Goal: Information Seeking & Learning: Check status

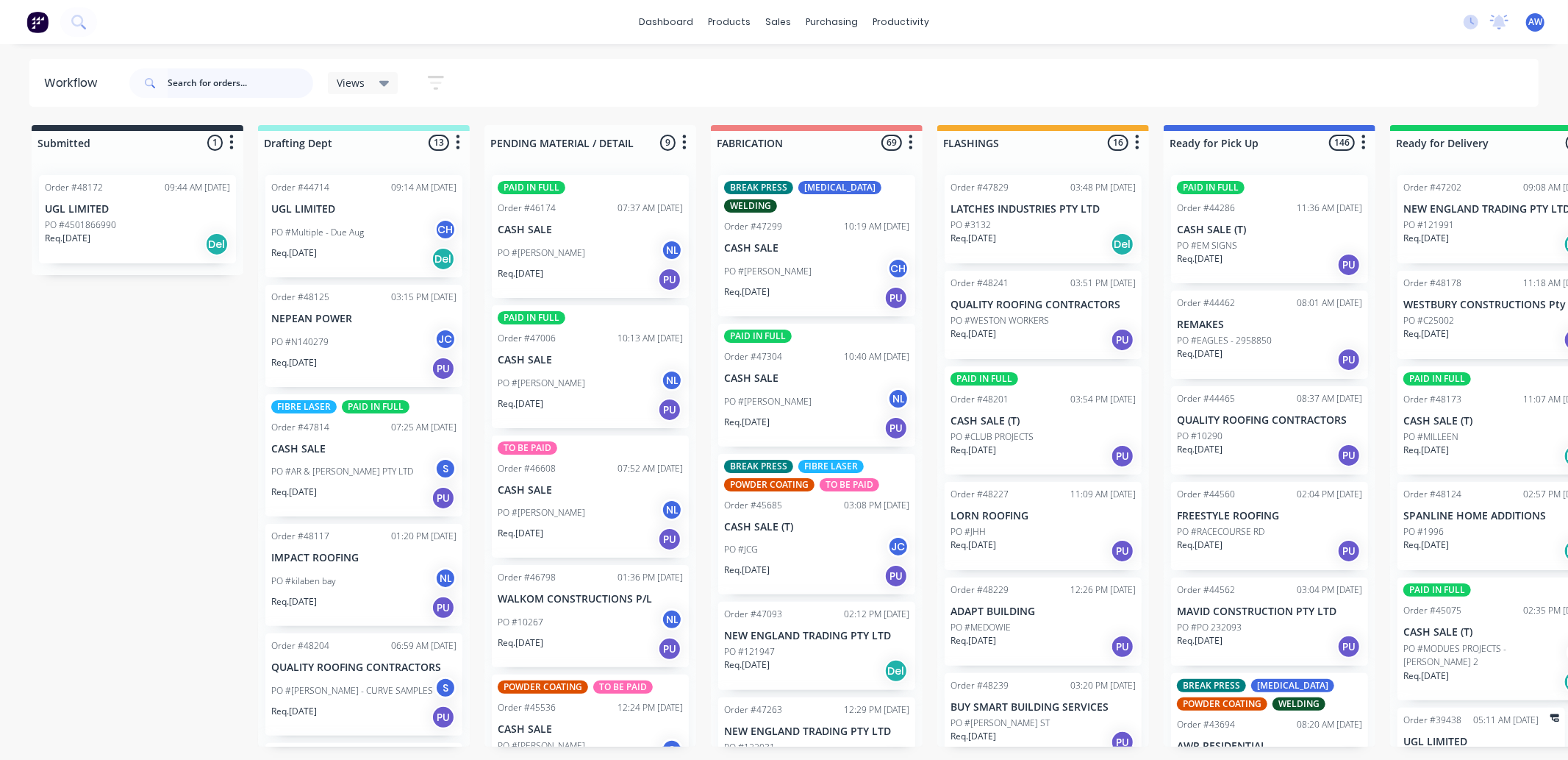
click at [210, 87] on input "text" at bounding box center [240, 83] width 146 height 30
type input "impact"
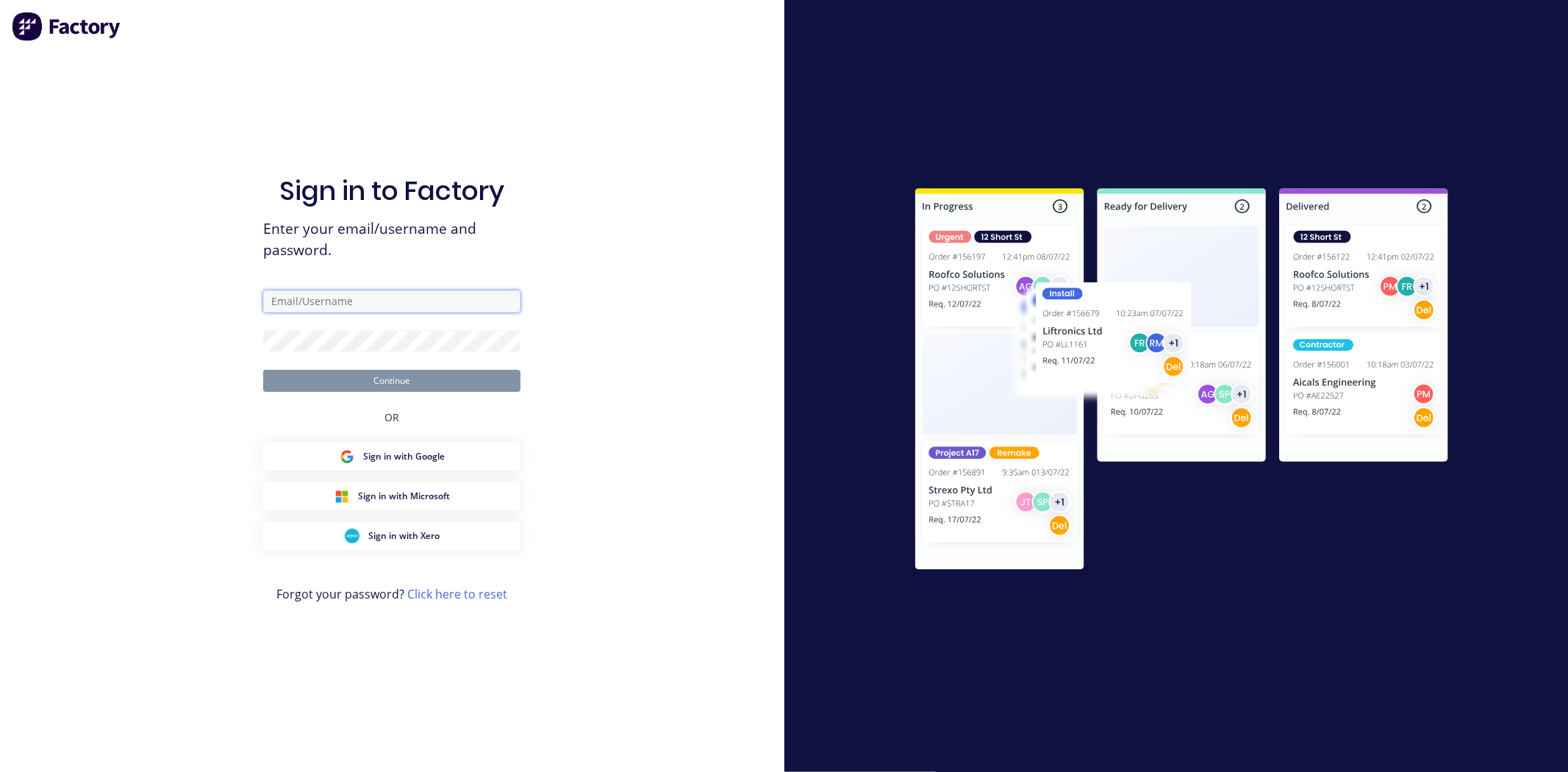
type input "[EMAIL_ADDRESS][DOMAIN_NAME]"
click at [395, 381] on button "Continue" at bounding box center [392, 381] width 258 height 22
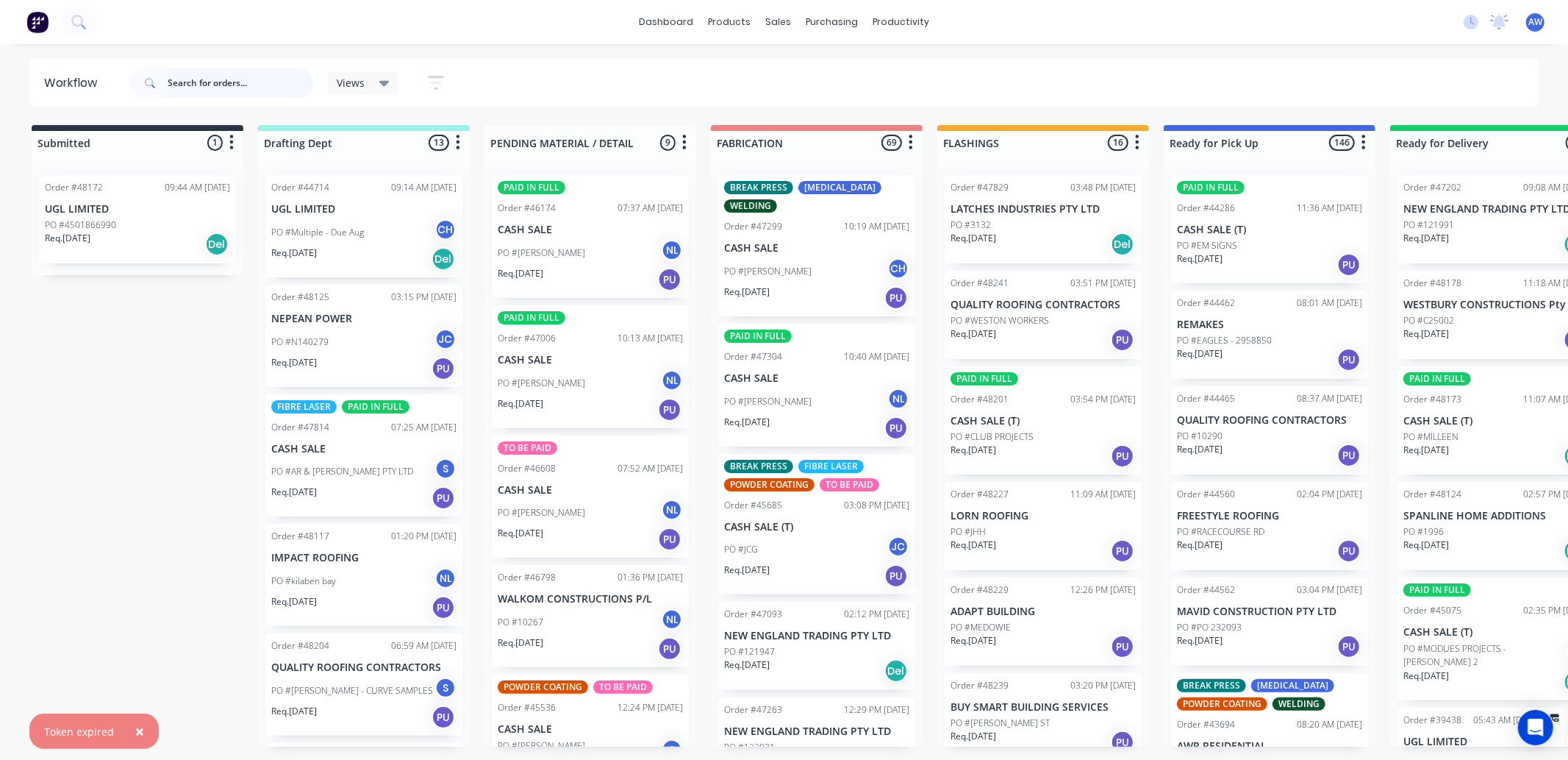
click at [209, 82] on input "text" at bounding box center [240, 83] width 146 height 30
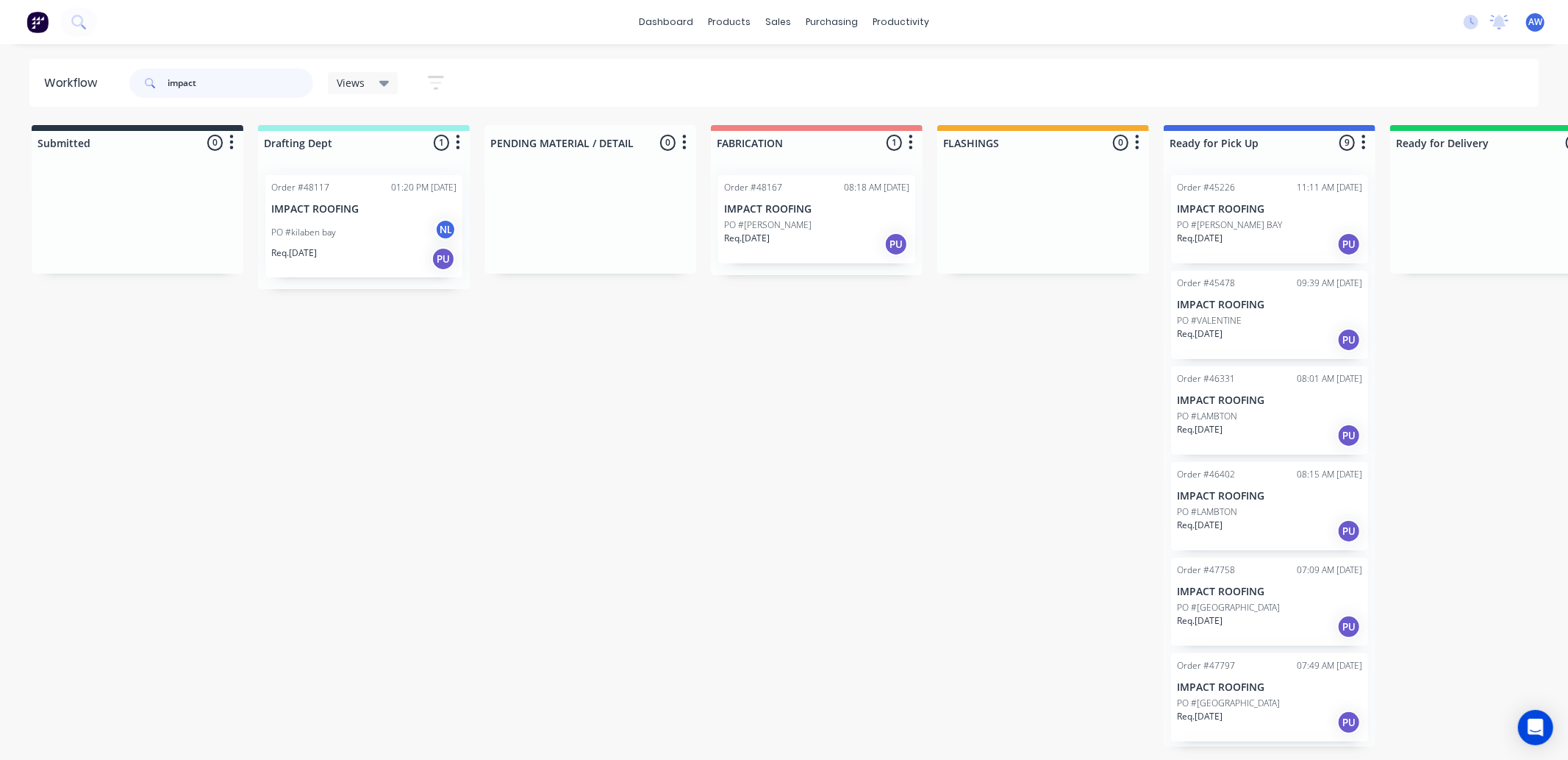
type input "impact"
click at [826, 242] on div "Req. 06/10/25 PU" at bounding box center [817, 244] width 185 height 25
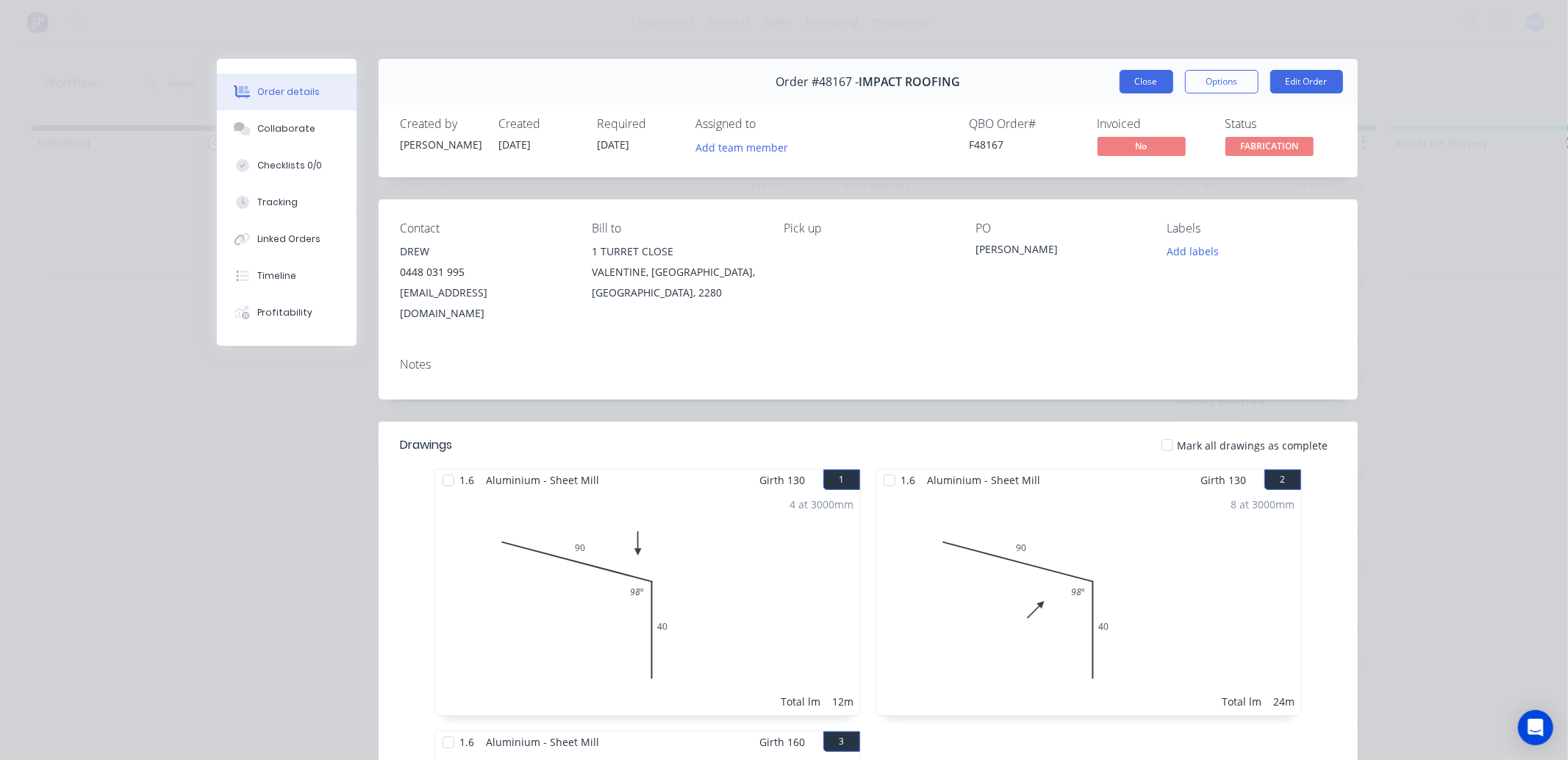
click at [1149, 87] on button "Close" at bounding box center [1146, 81] width 53 height 24
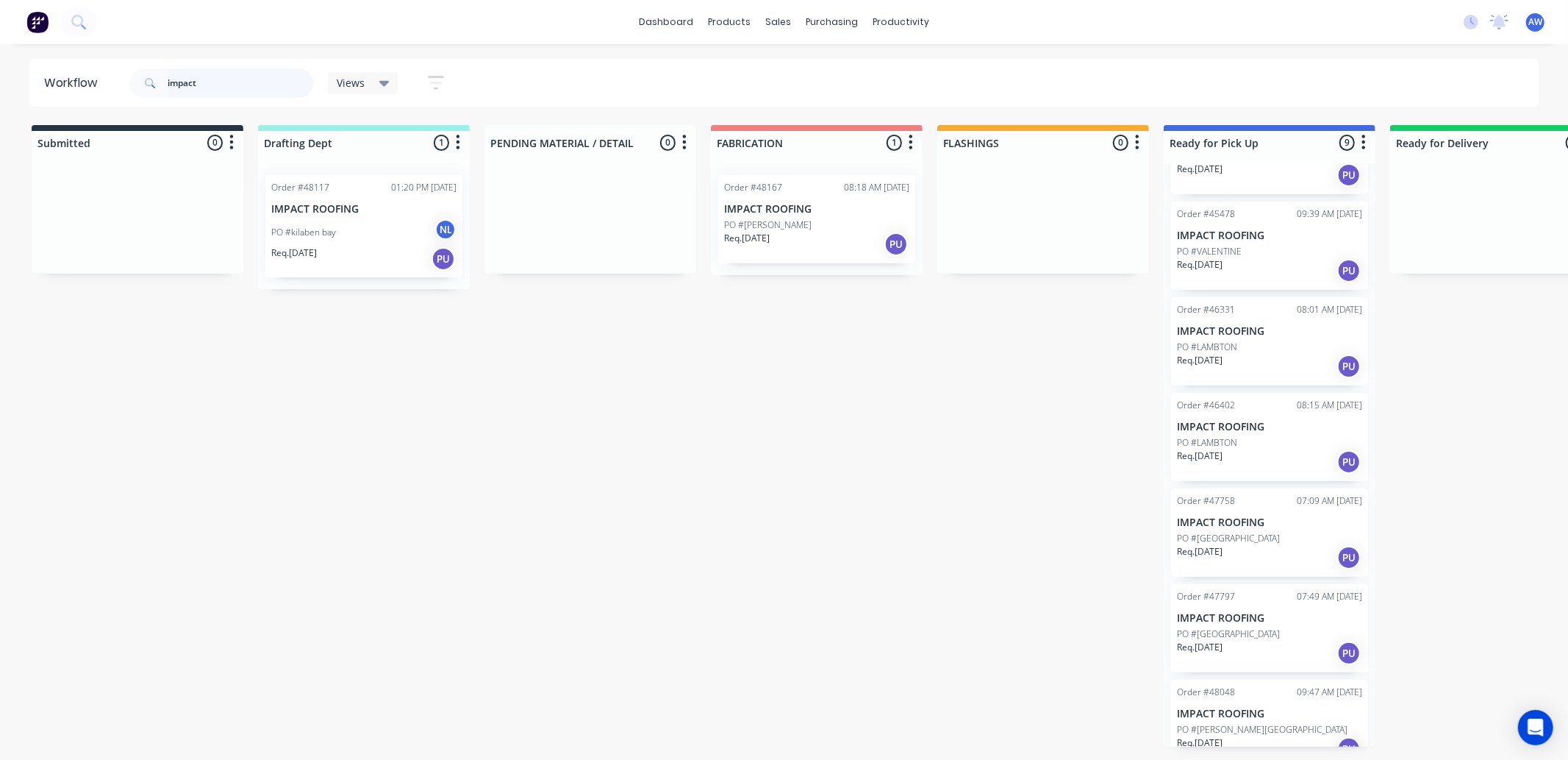
scroll to position [294, 0]
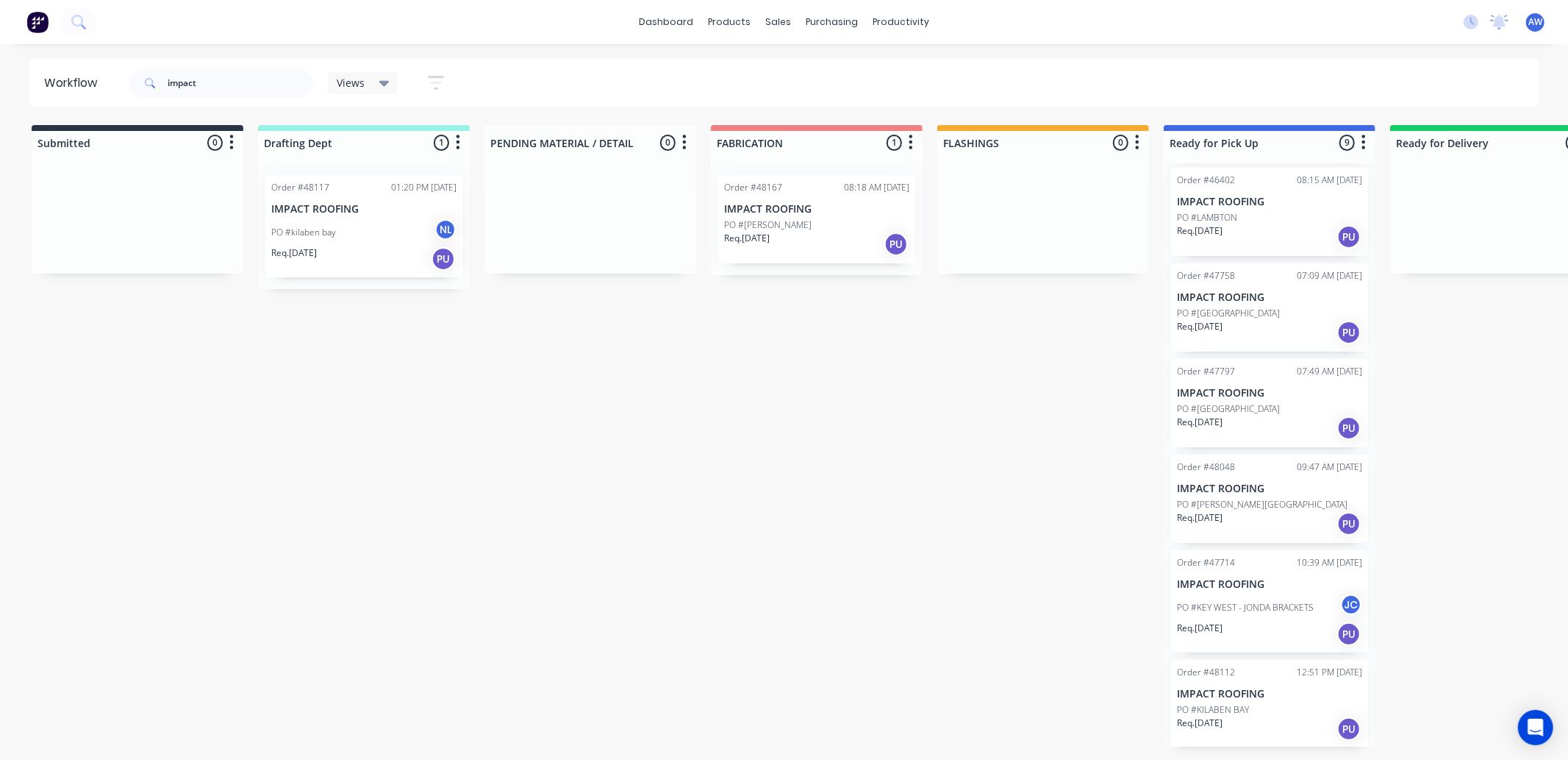
click at [1316, 725] on div "Req. 26/09/25 PU" at bounding box center [1270, 729] width 185 height 25
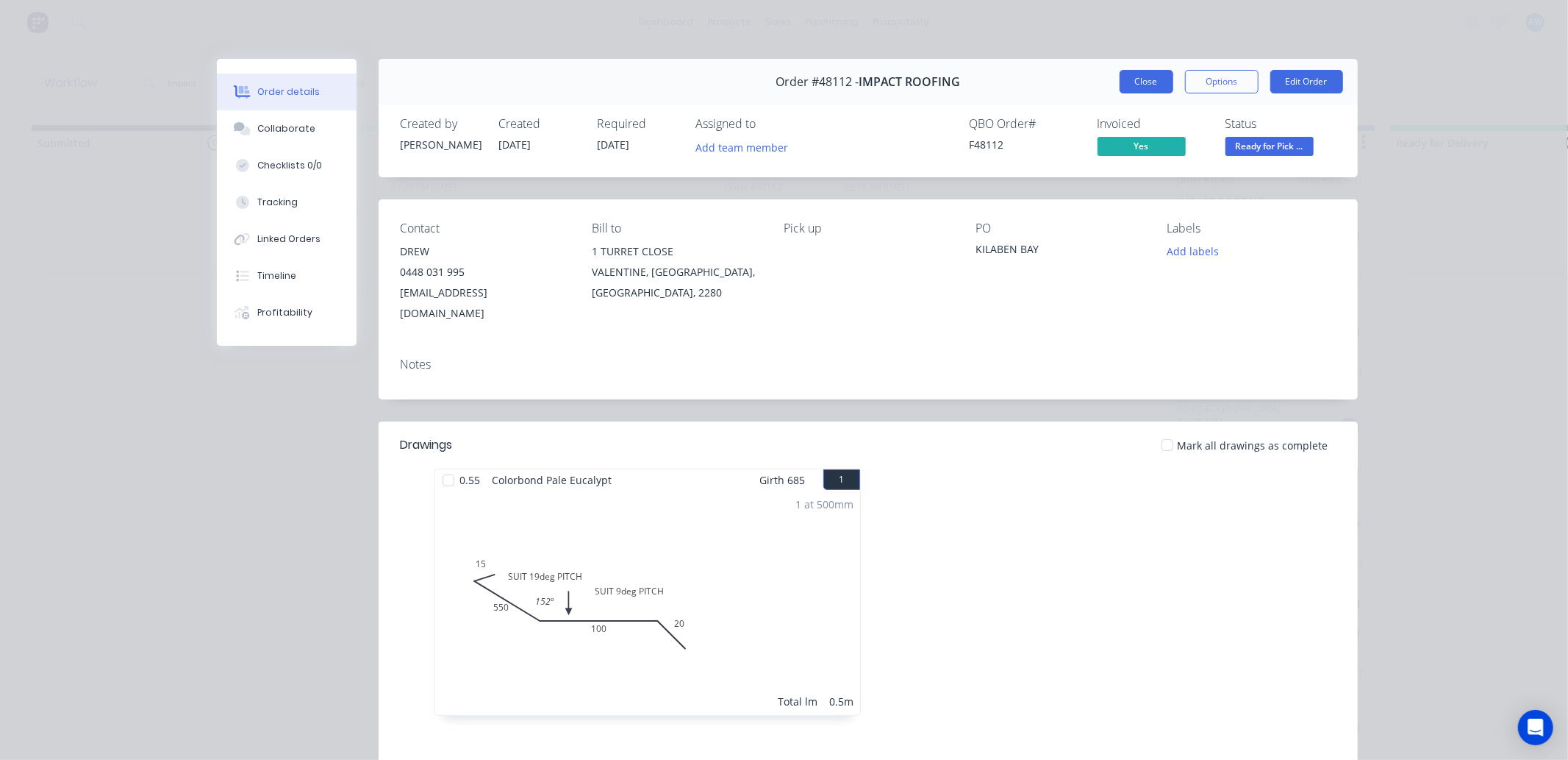
click at [1146, 75] on button "Close" at bounding box center [1146, 81] width 53 height 24
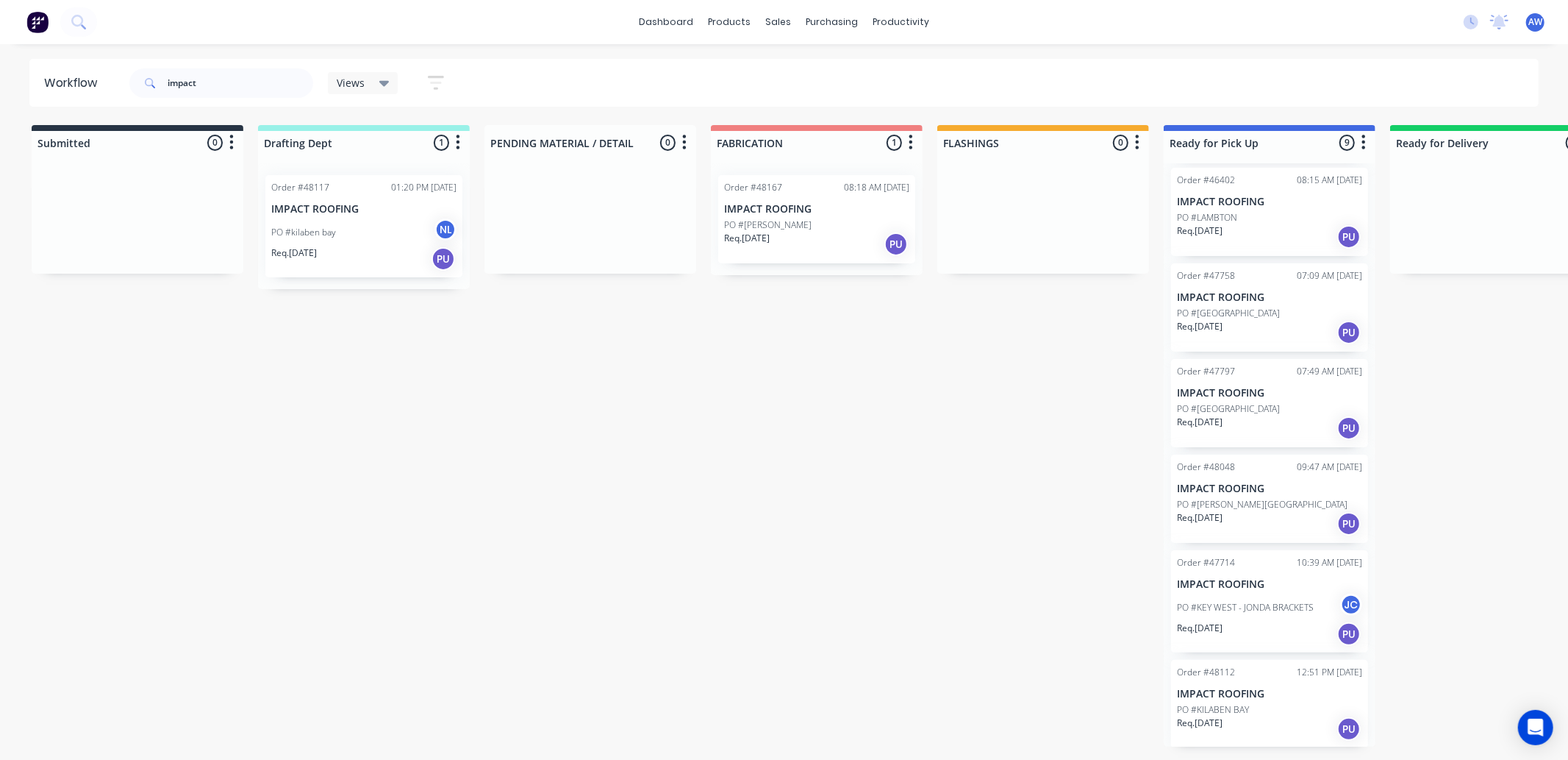
click at [1265, 629] on div "Req. 26/09/25 PU" at bounding box center [1270, 634] width 185 height 25
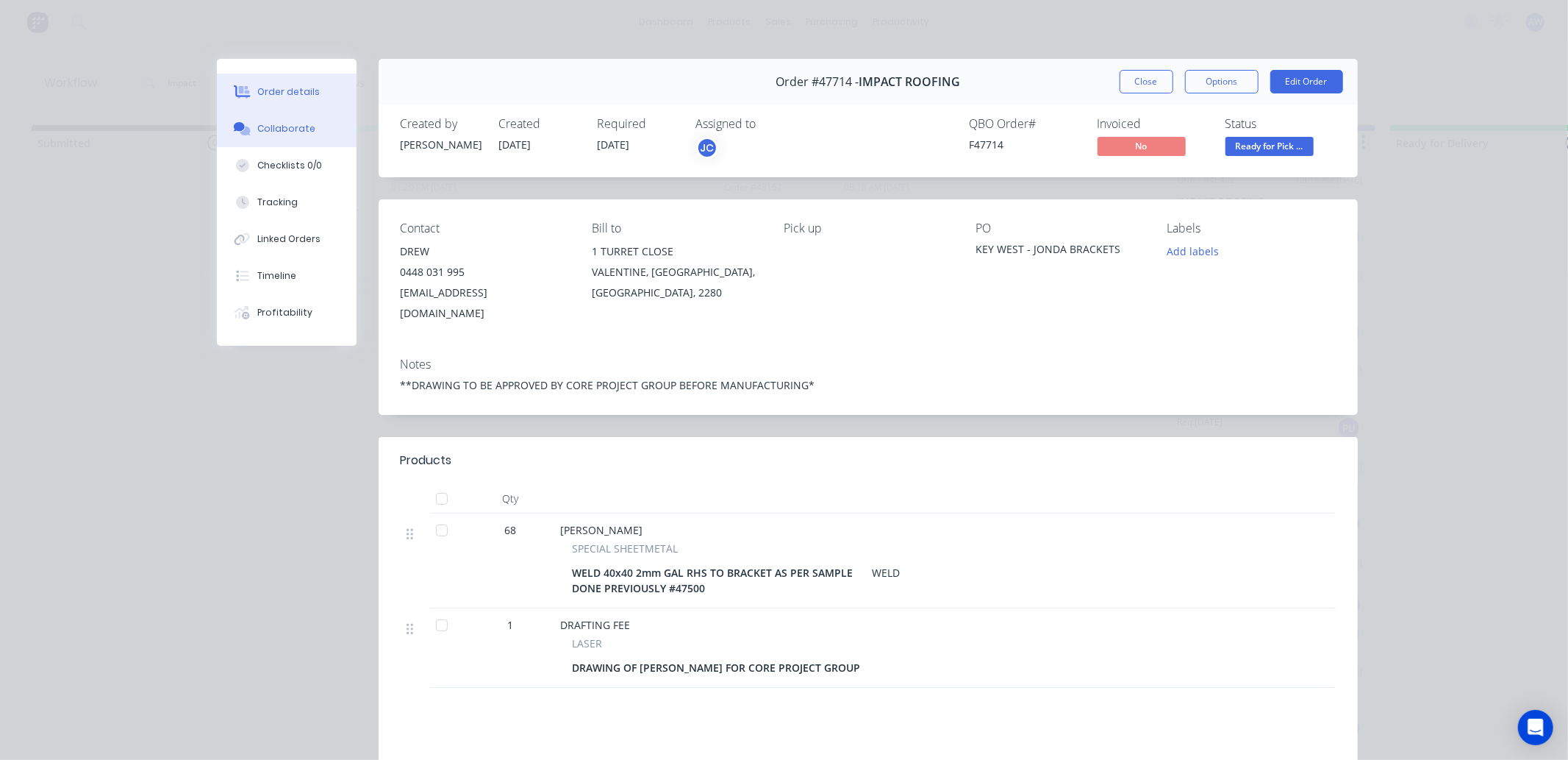
click at [282, 130] on div "Collaborate" at bounding box center [287, 128] width 58 height 14
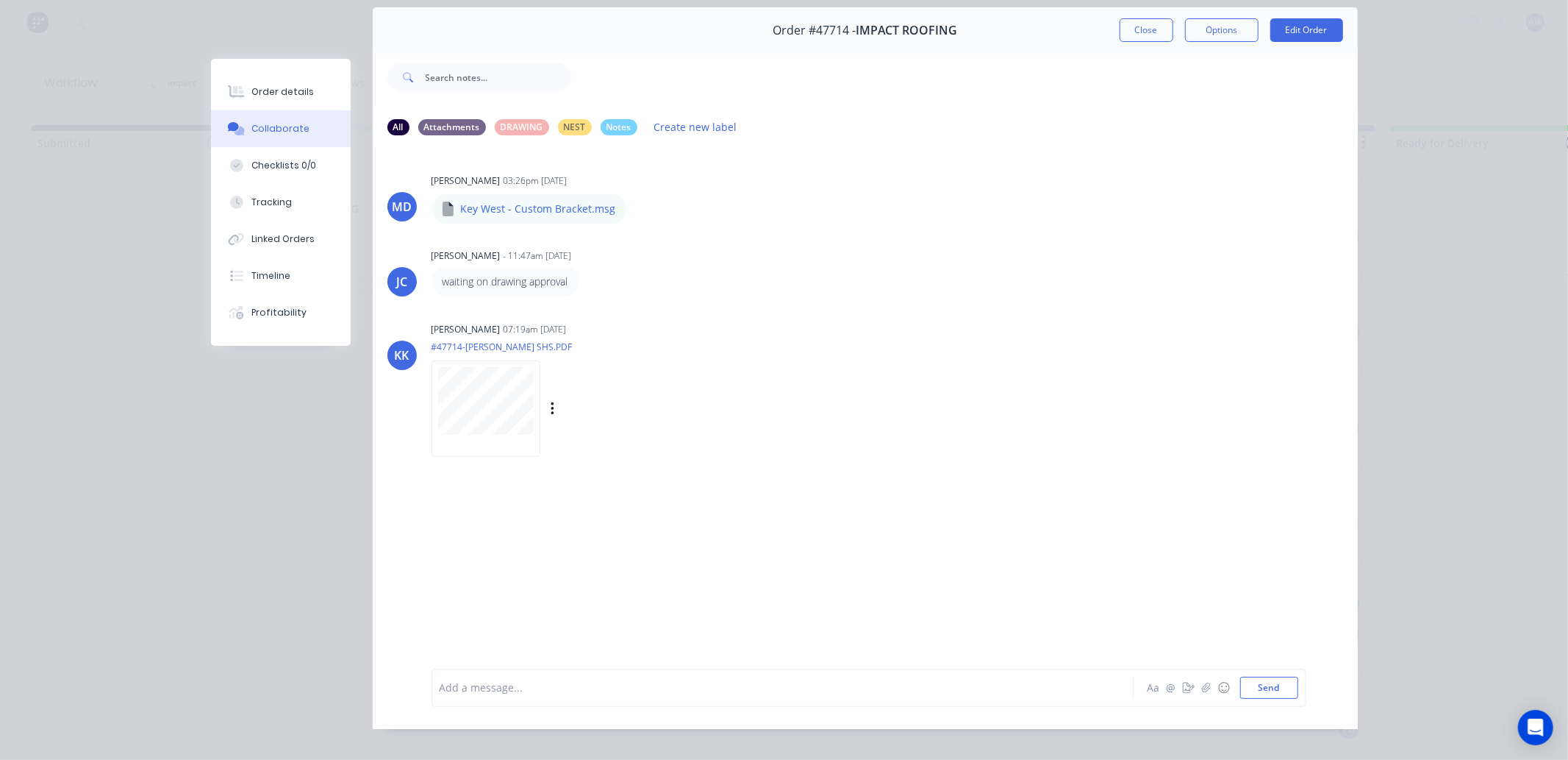
scroll to position [79, 0]
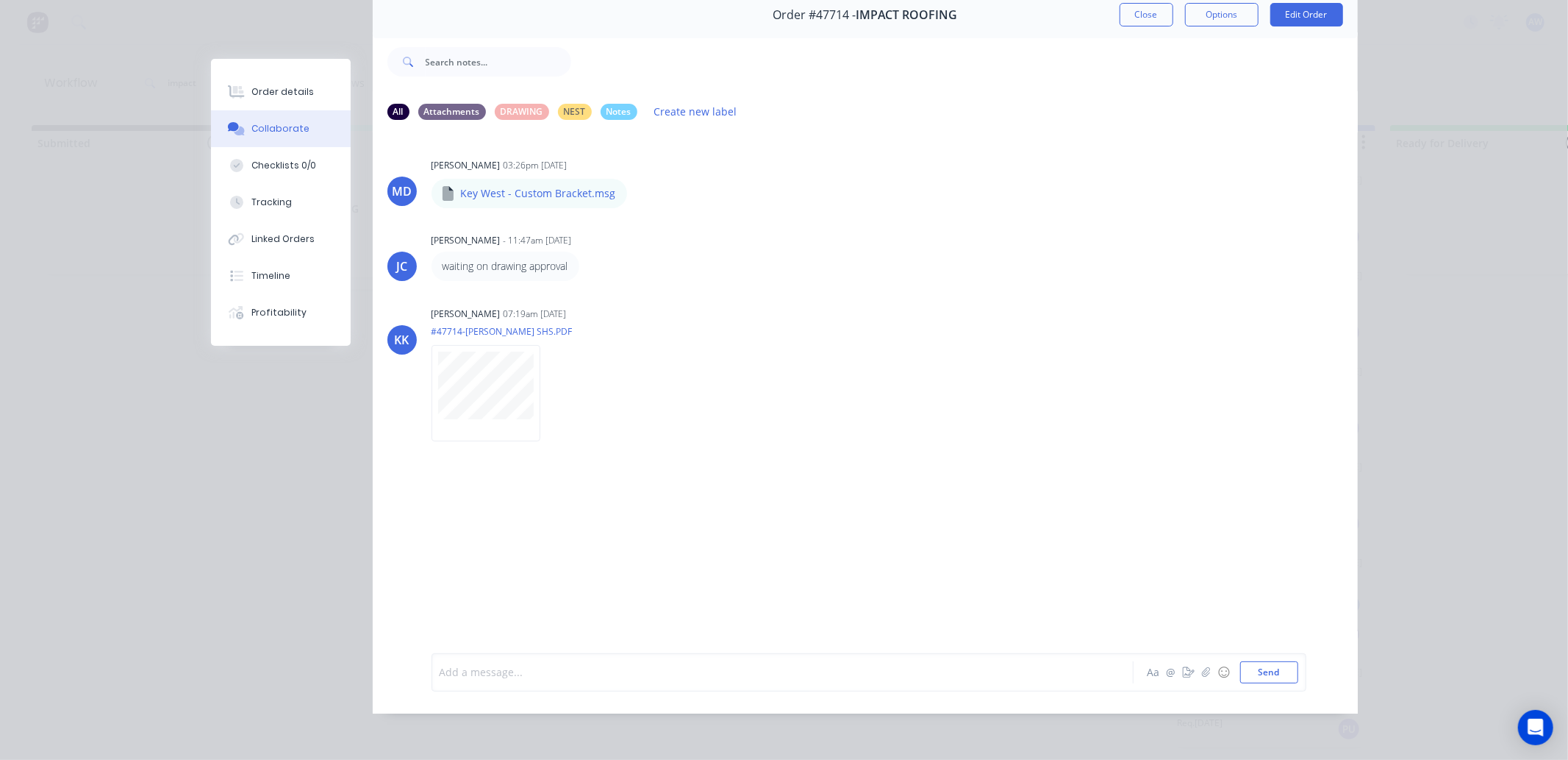
click at [496, 674] on div at bounding box center [761, 671] width 643 height 15
click at [1141, 3] on button "Close" at bounding box center [1146, 14] width 53 height 24
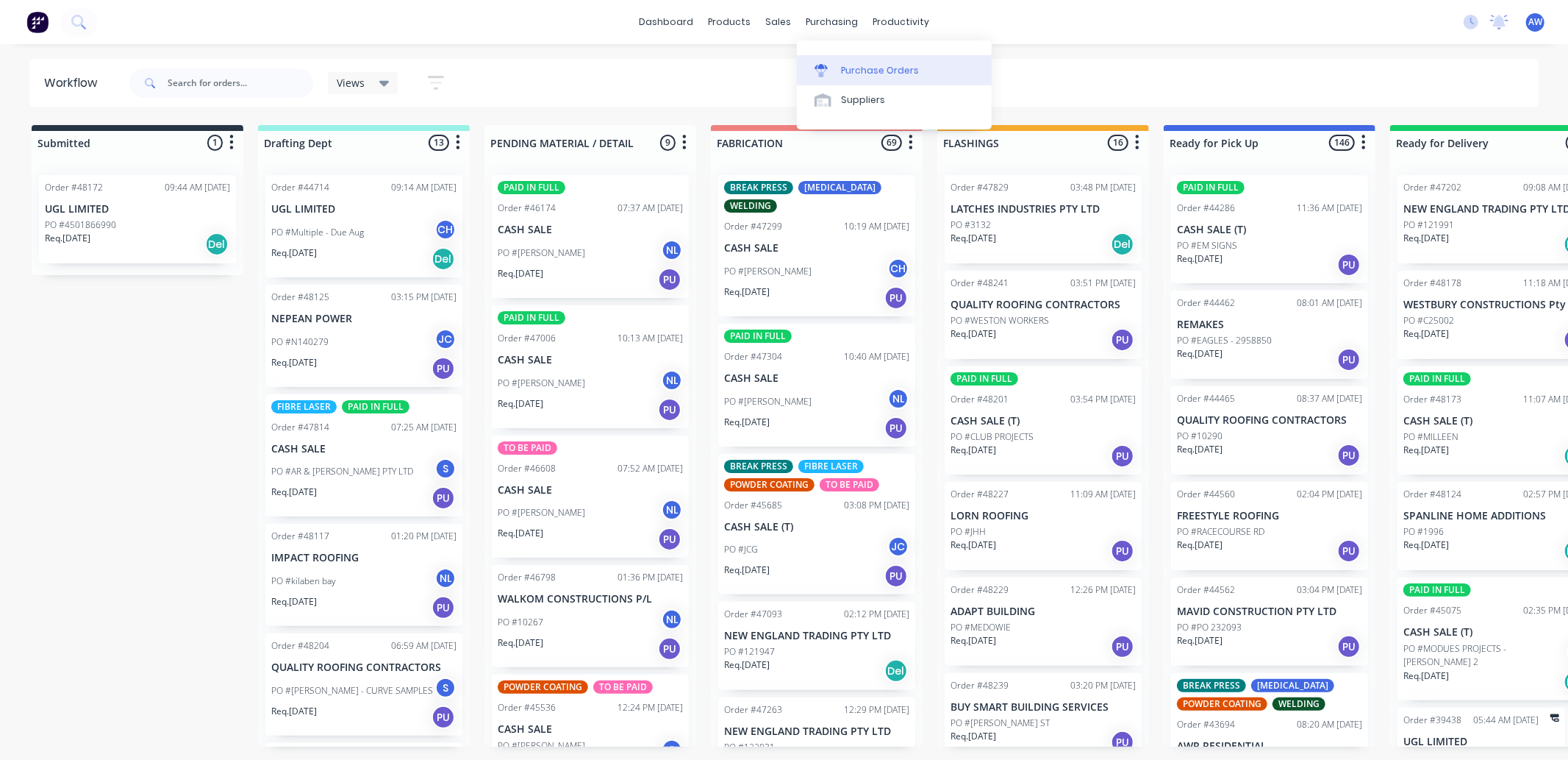
click at [854, 67] on div "Purchase Orders" at bounding box center [880, 71] width 78 height 14
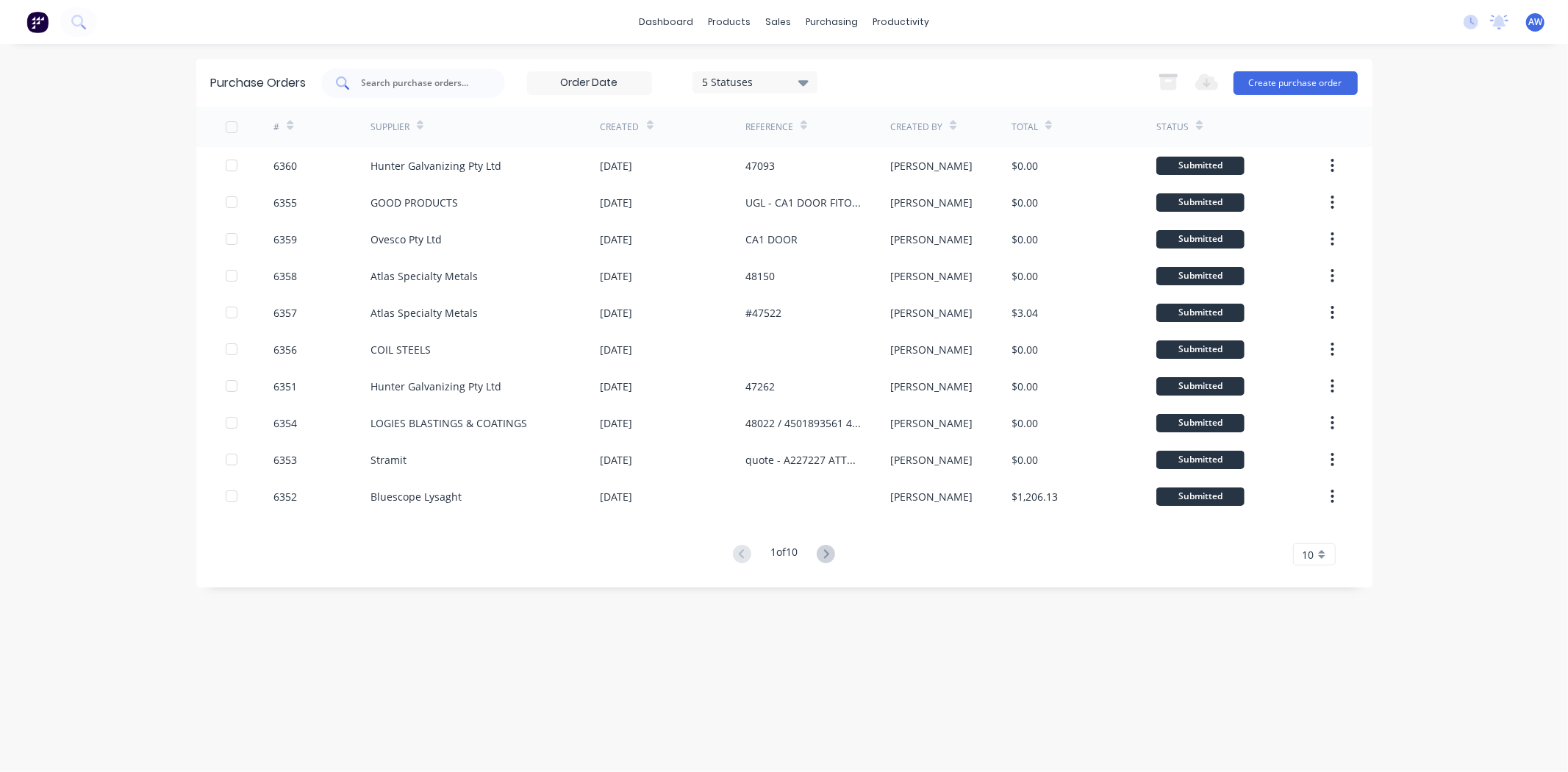
click at [415, 79] on input "text" at bounding box center [420, 83] width 122 height 14
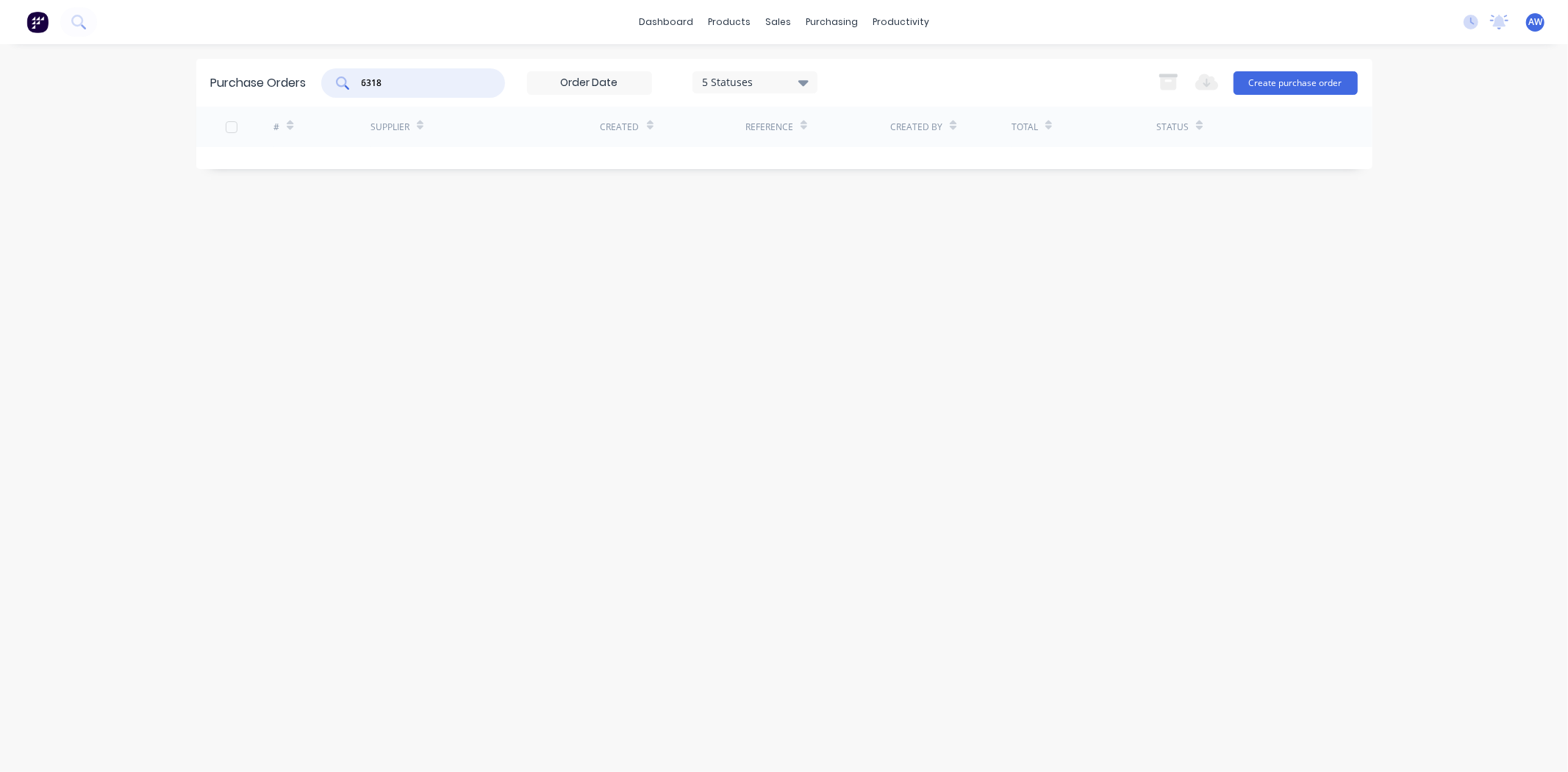
type input "6318"
click at [808, 81] on icon at bounding box center [803, 83] width 10 height 6
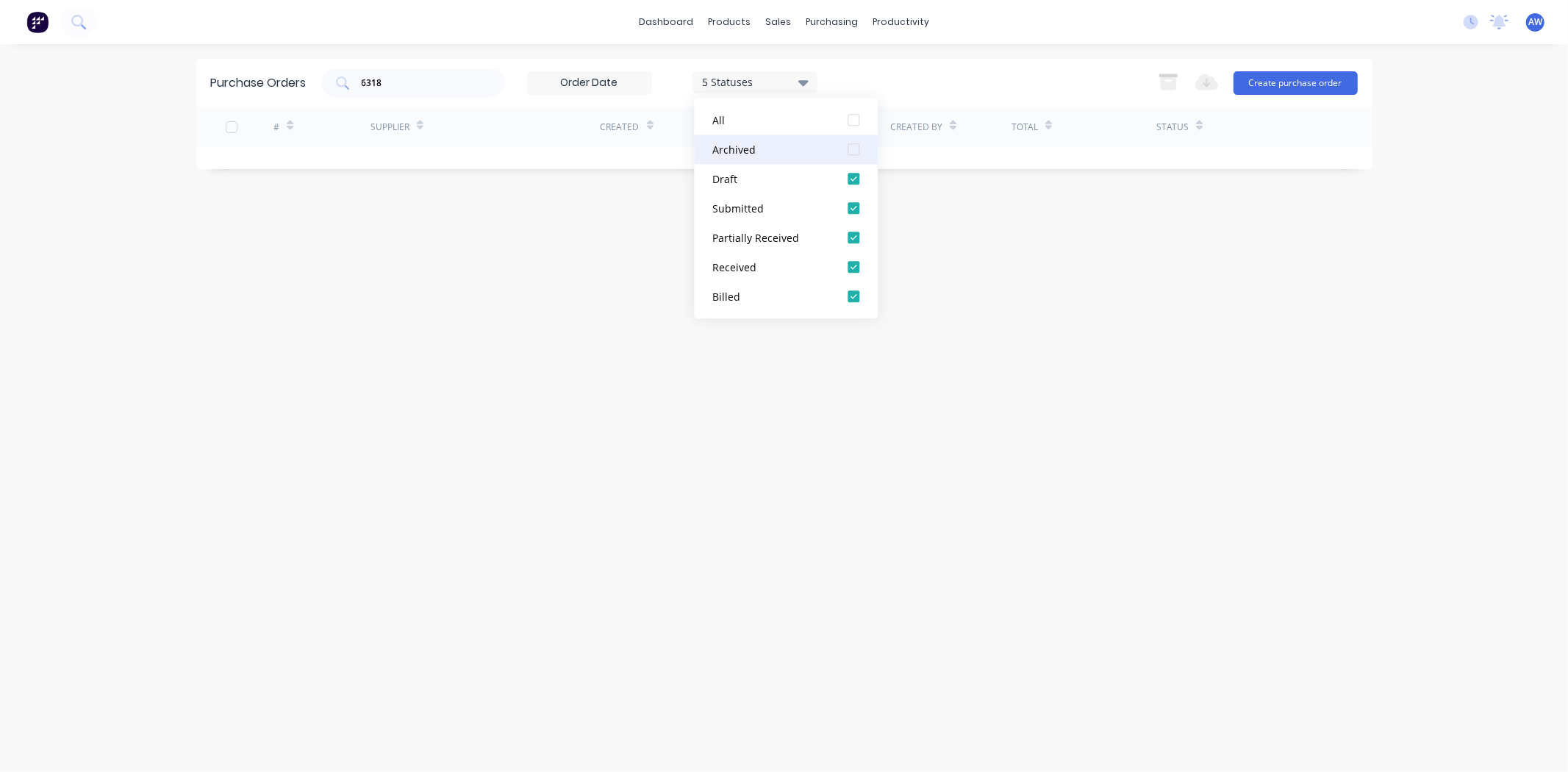
click at [847, 150] on div at bounding box center [854, 149] width 30 height 30
click at [422, 79] on input "6318" at bounding box center [420, 83] width 122 height 14
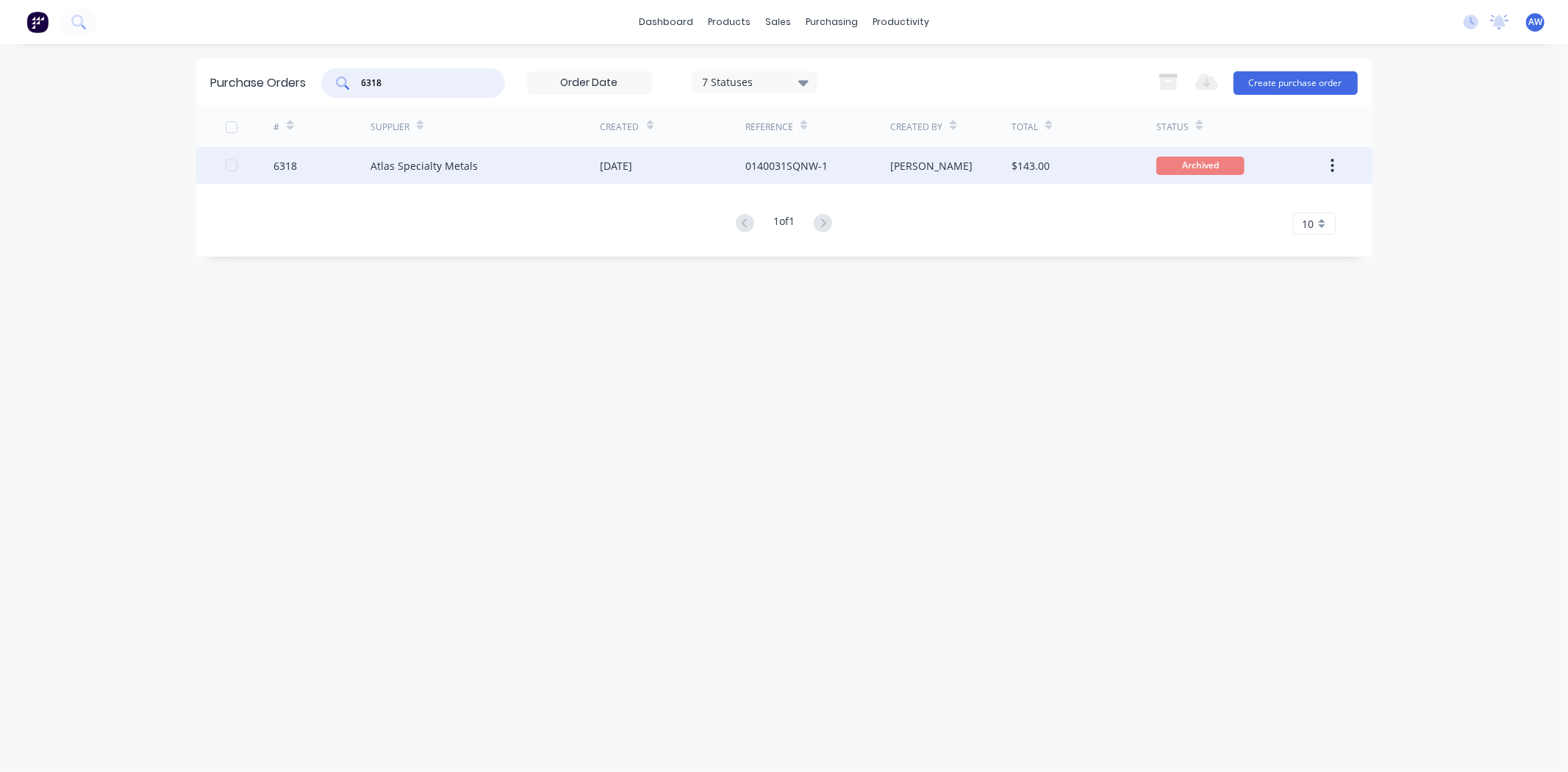
click at [431, 167] on div "Atlas Specialty Metals" at bounding box center [424, 165] width 108 height 15
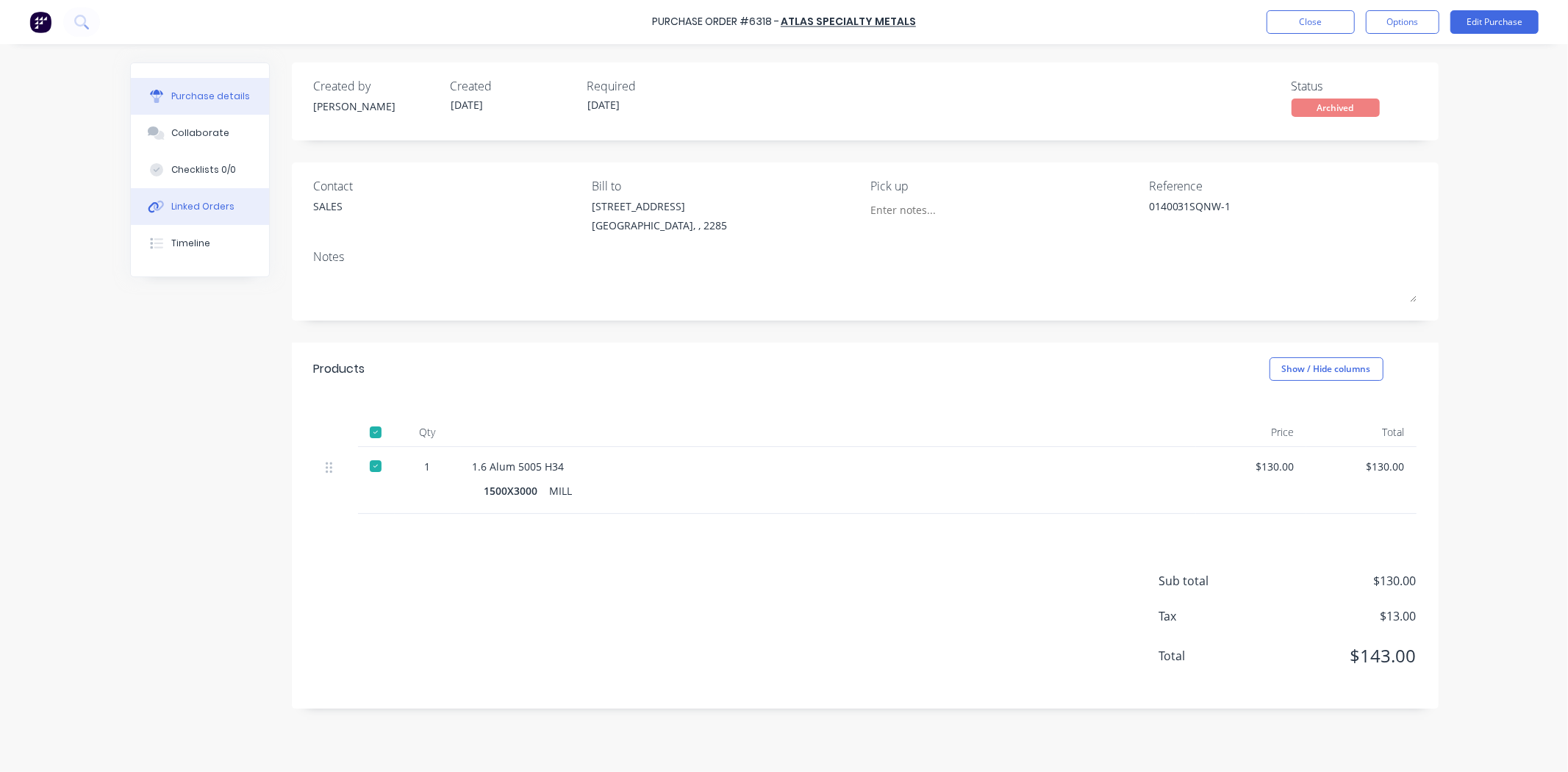
click at [217, 207] on div "Linked Orders" at bounding box center [203, 206] width 63 height 14
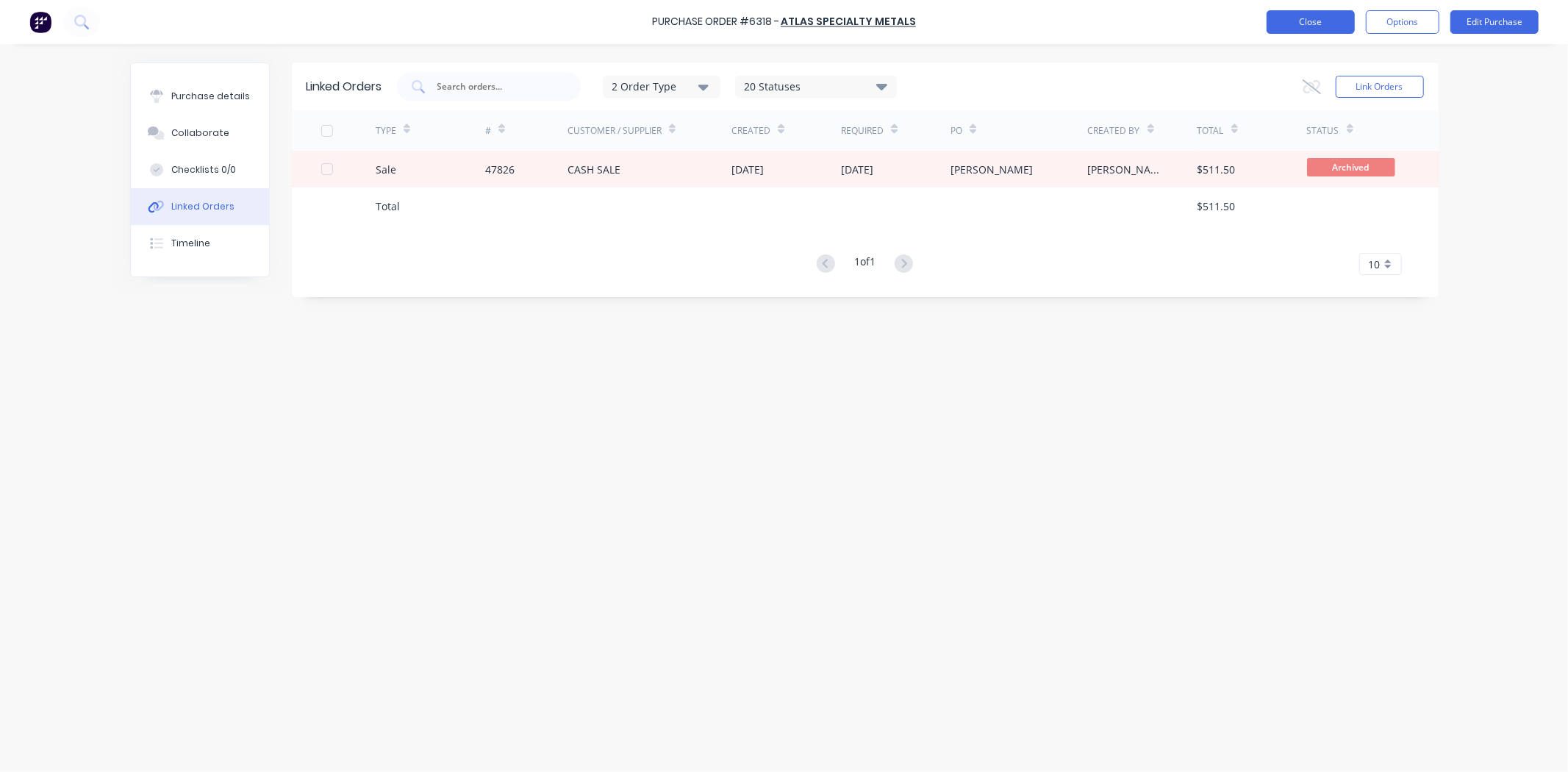
click at [1301, 16] on button "Close" at bounding box center [1311, 22] width 89 height 24
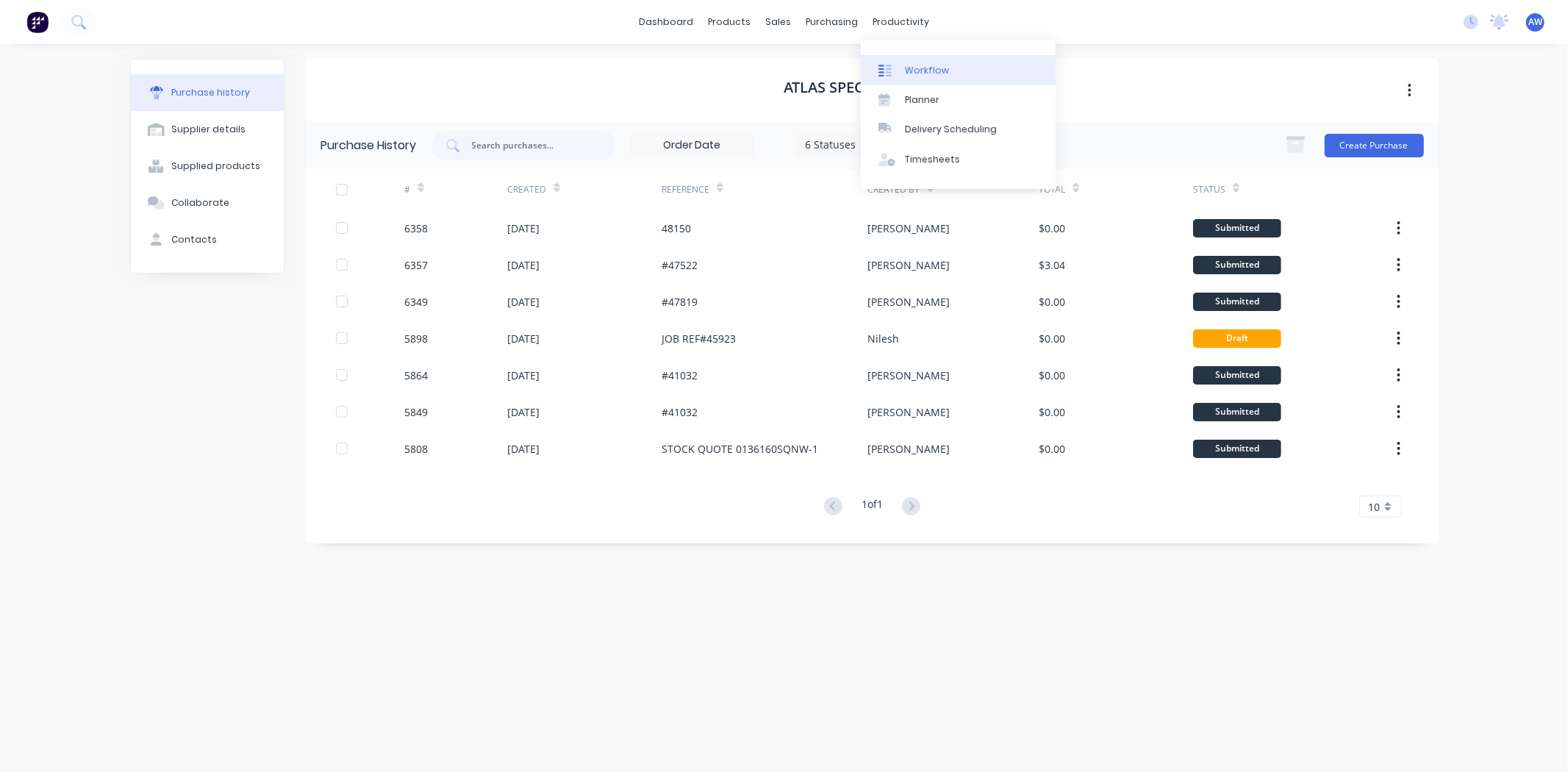
click at [915, 64] on div "Workflow" at bounding box center [927, 71] width 44 height 14
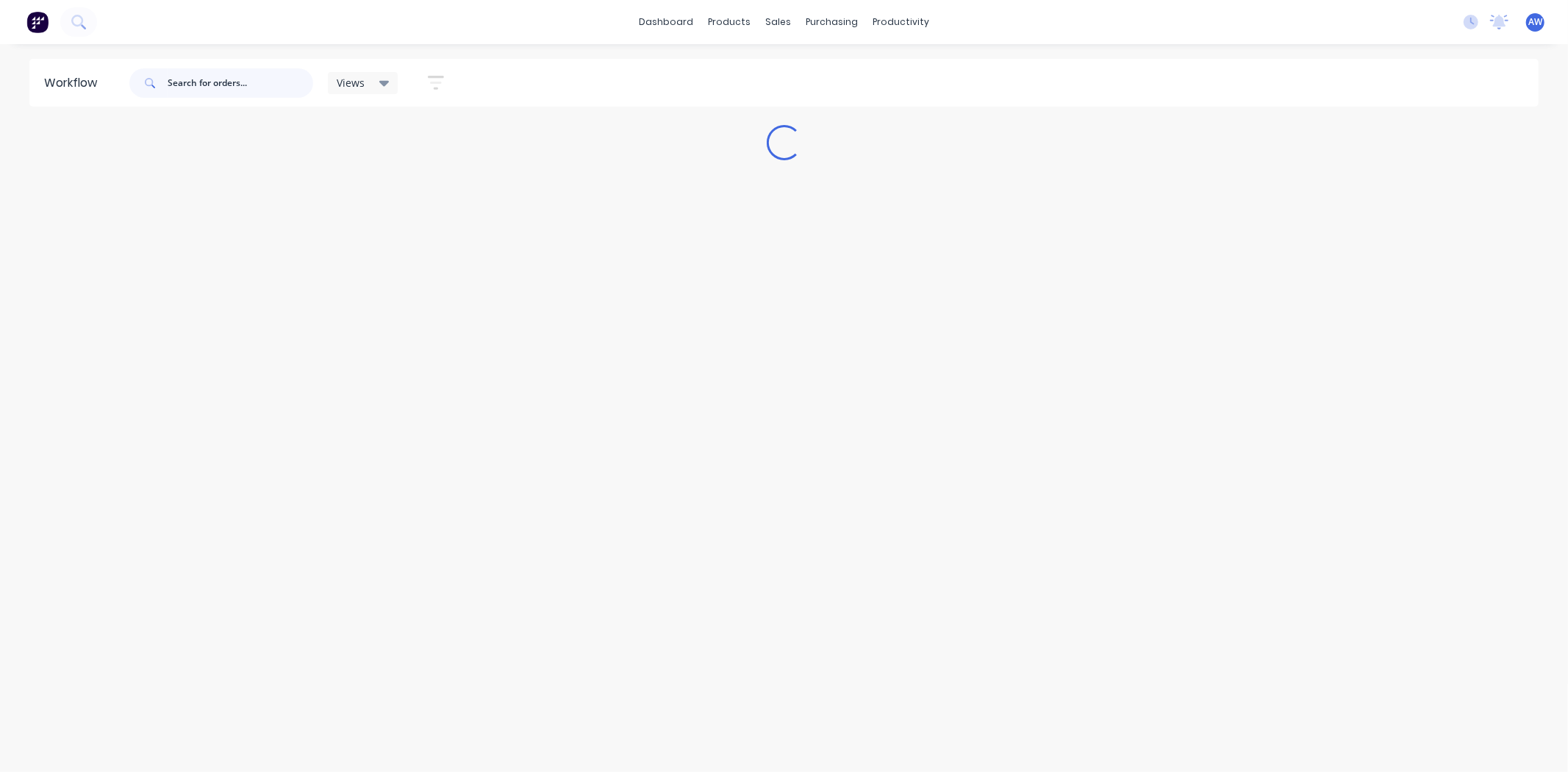
click at [192, 81] on input "text" at bounding box center [240, 83] width 146 height 30
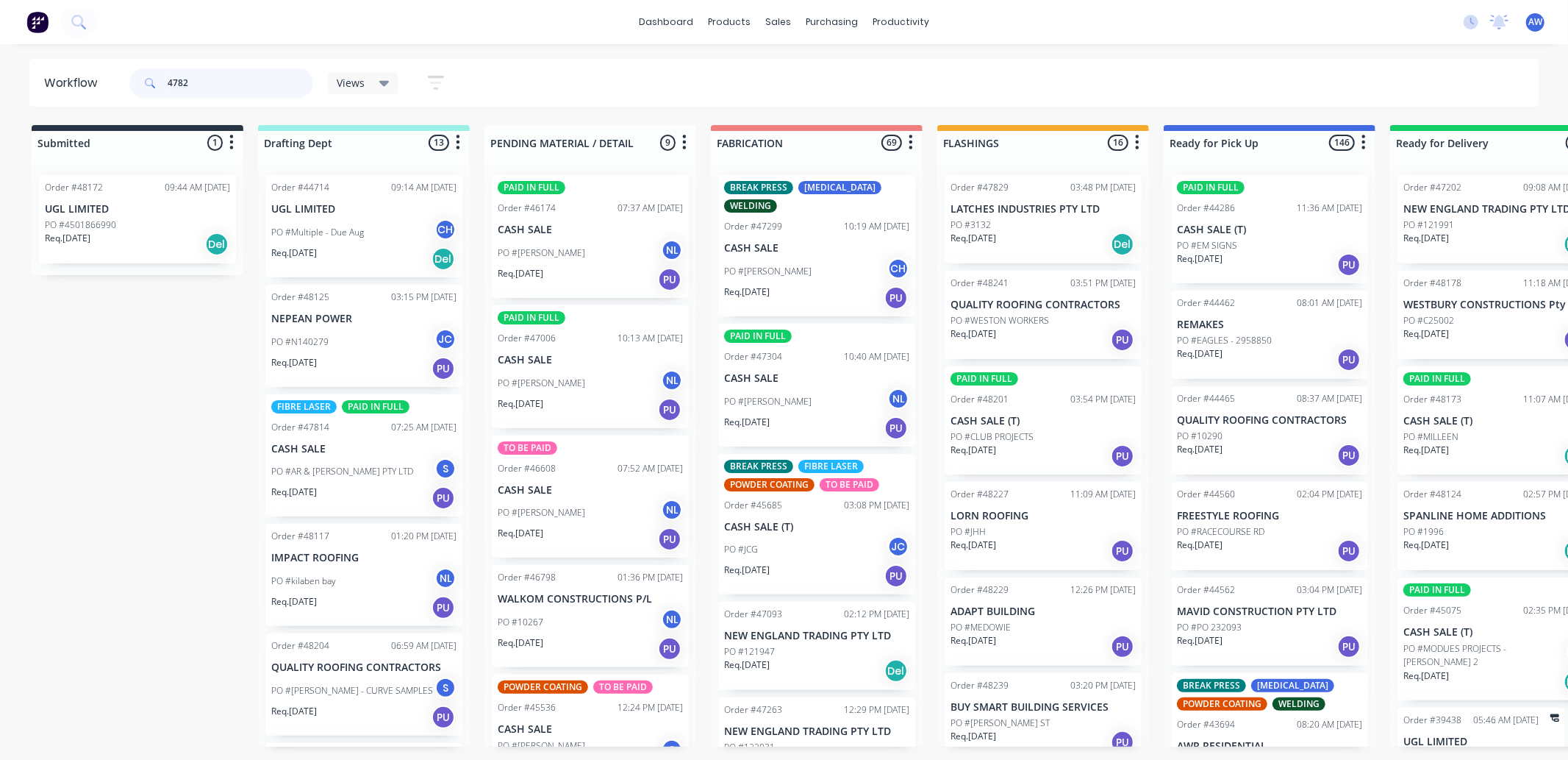
type input "47826"
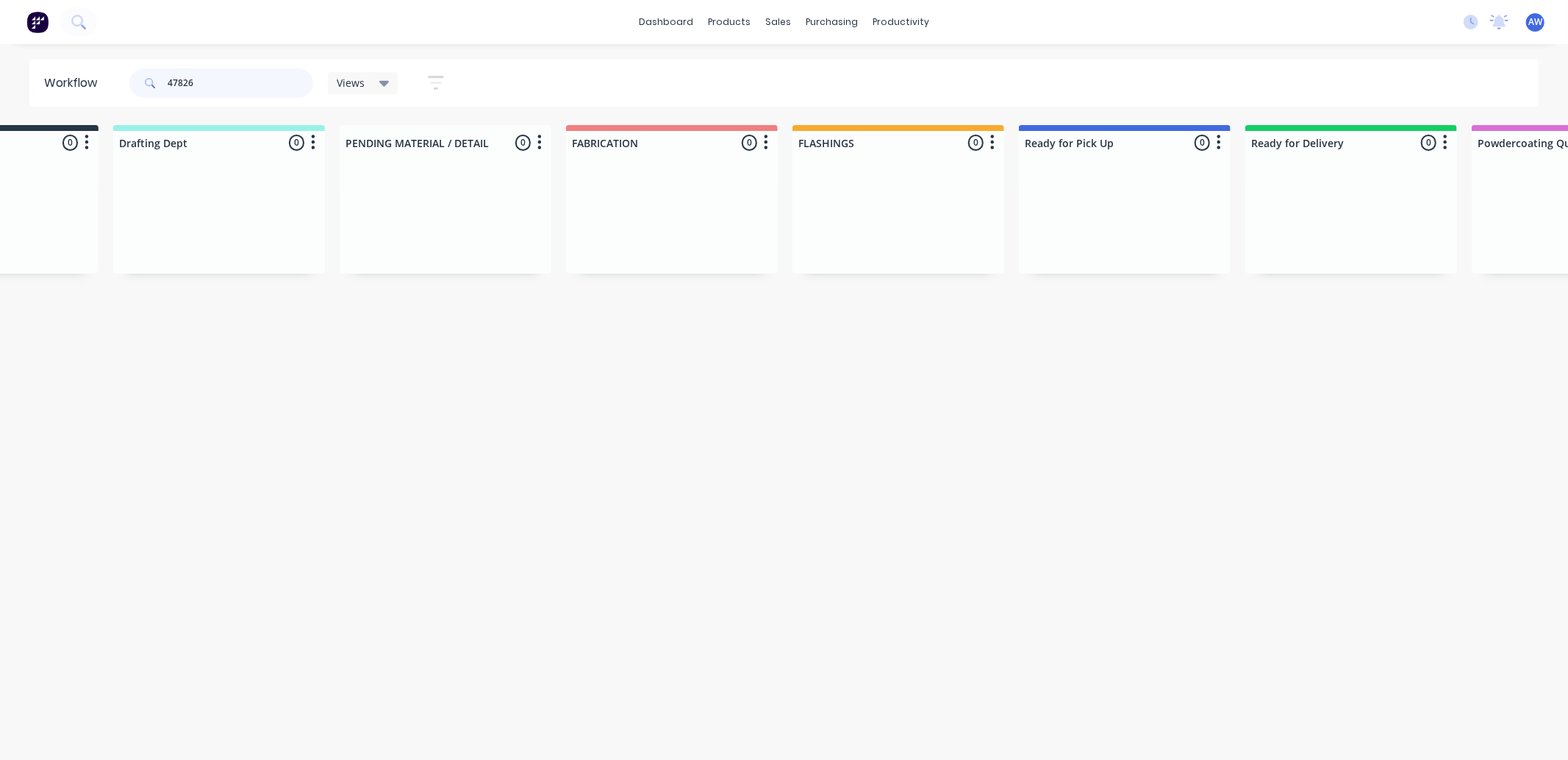
scroll to position [0, 137]
